Goal: Download file/media

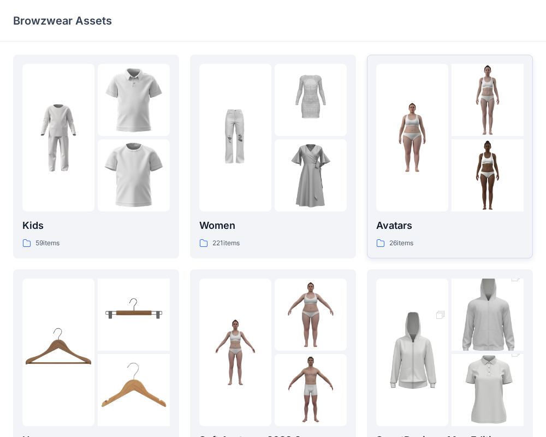
click at [418, 196] on div at bounding box center [413, 138] width 72 height 148
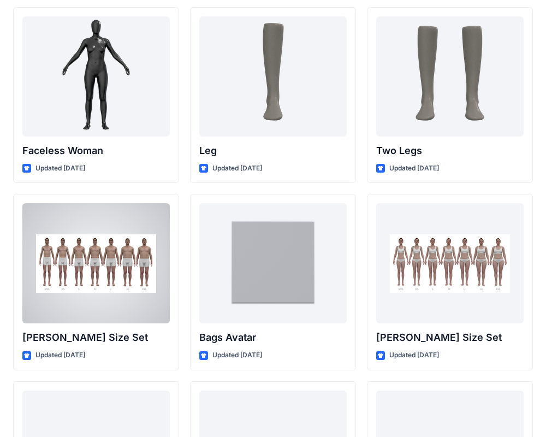
scroll to position [983, 0]
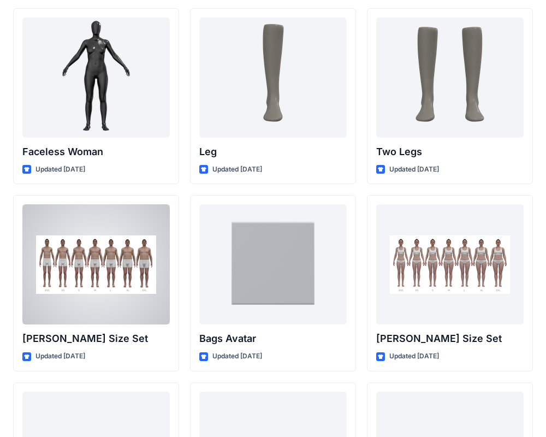
click at [112, 258] on div at bounding box center [96, 264] width 148 height 120
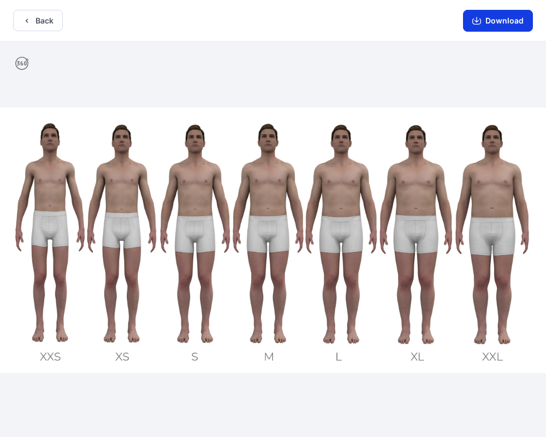
click at [496, 20] on button "Download" at bounding box center [498, 21] width 70 height 22
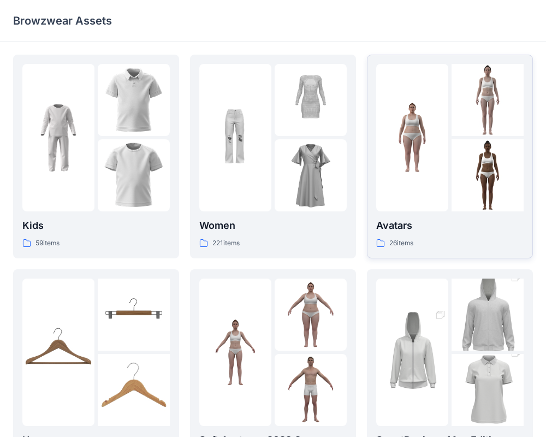
click at [414, 164] on div at bounding box center [413, 138] width 72 height 148
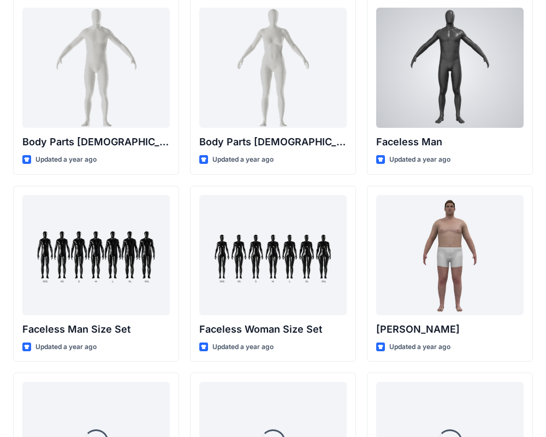
scroll to position [432, 0]
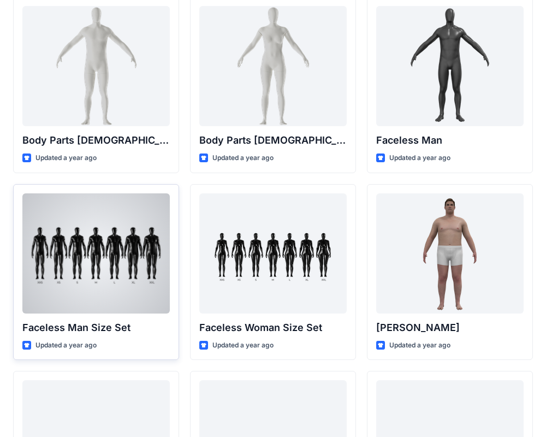
click at [126, 259] on div at bounding box center [96, 253] width 148 height 120
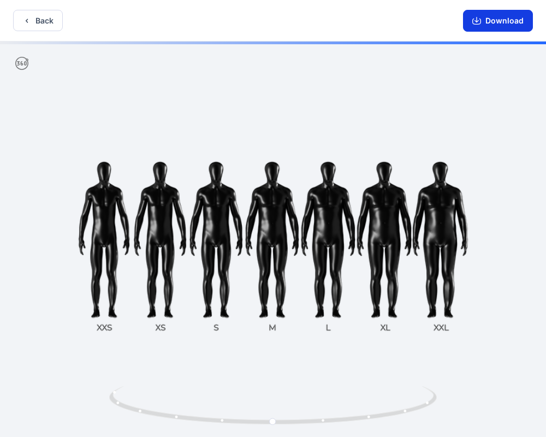
click at [493, 26] on button "Download" at bounding box center [498, 21] width 70 height 22
